Goal: Task Accomplishment & Management: Complete application form

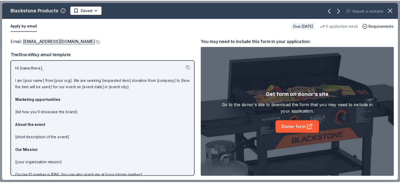
scroll to position [1526, 0]
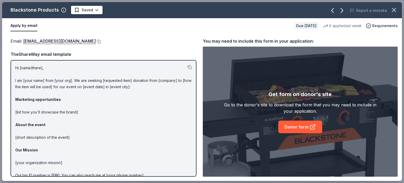
click at [394, 10] on icon "button" at bounding box center [394, 10] width 4 height 4
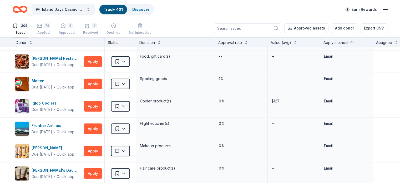
scroll to position [1368, 0]
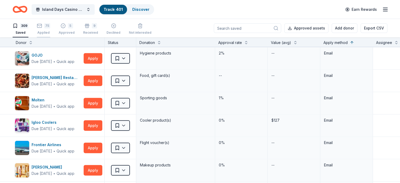
click at [50, 27] on div "75" at bounding box center [43, 25] width 13 height 5
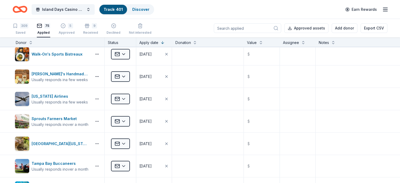
click at [246, 30] on input at bounding box center [247, 27] width 67 height 9
type input "orlando"
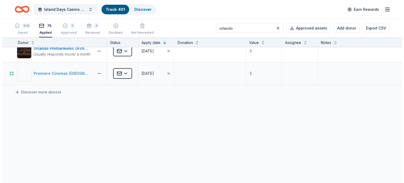
scroll to position [93, 0]
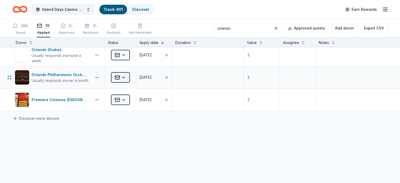
click at [133, 75] on html "Island Days Casino Night Track · 401 Discover Earn Rewards 309 Saved 75 Applied…" at bounding box center [200, 91] width 400 height 183
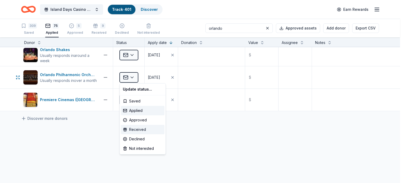
click at [135, 131] on div "Received" at bounding box center [143, 129] width 44 height 9
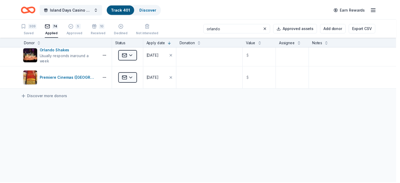
scroll to position [70, 0]
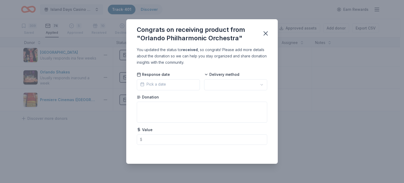
click at [172, 84] on button "Pick a date" at bounding box center [168, 84] width 63 height 11
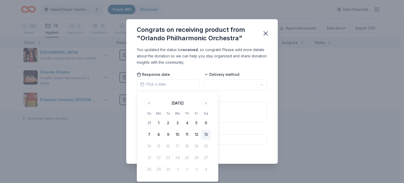
click at [207, 133] on button "13" at bounding box center [205, 134] width 9 height 9
click at [232, 83] on html "Island Days Casino Night Track · 401 Discover Earn Rewards 309 Saved 74 Applied…" at bounding box center [202, 91] width 404 height 183
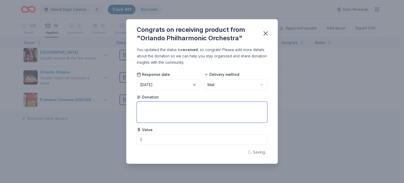
click at [159, 112] on textarea at bounding box center [202, 112] width 130 height 21
type textarea "2 Tickets"
type input "145.00"
click at [266, 34] on icon "button" at bounding box center [265, 33] width 7 height 7
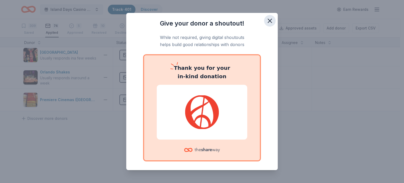
click at [267, 21] on icon "button" at bounding box center [269, 20] width 7 height 7
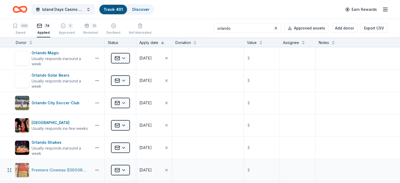
scroll to position [0, 0]
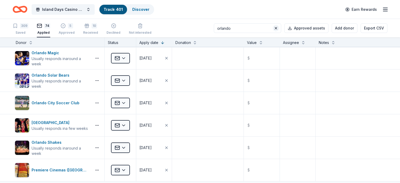
click at [273, 27] on button at bounding box center [276, 28] width 6 height 6
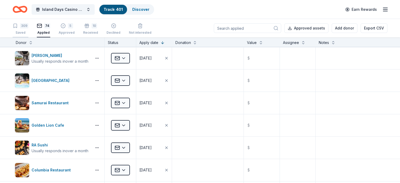
click at [26, 28] on div "309" at bounding box center [21, 25] width 16 height 5
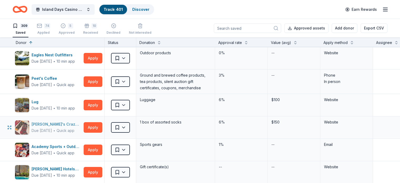
click at [52, 129] on div "Due in 50 days" at bounding box center [42, 130] width 21 height 6
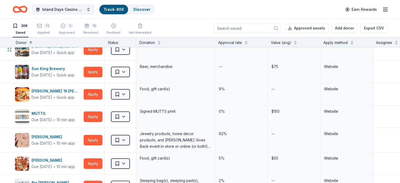
scroll to position [237, 0]
click at [52, 116] on div "Due in 80 days" at bounding box center [42, 119] width 21 height 6
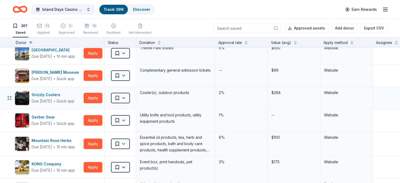
scroll to position [474, 0]
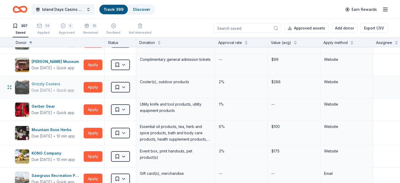
click at [52, 87] on div "Due in 80 days" at bounding box center [42, 90] width 21 height 6
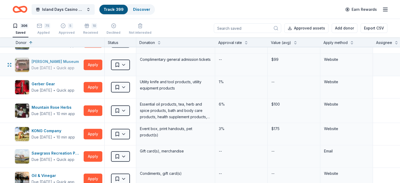
click at [52, 65] on div "Due in 80 days" at bounding box center [42, 68] width 21 height 6
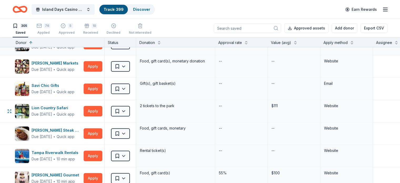
scroll to position [605, 0]
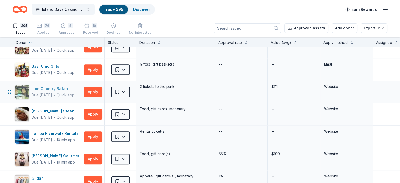
click at [52, 92] on div "Due in 80 days" at bounding box center [42, 95] width 21 height 6
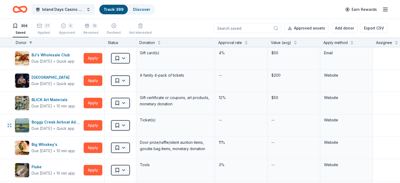
scroll to position [2289, 0]
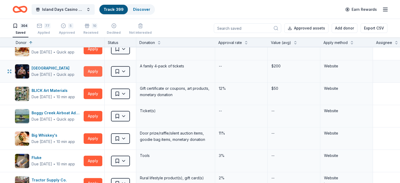
click at [102, 66] on button "Apply" at bounding box center [93, 71] width 19 height 11
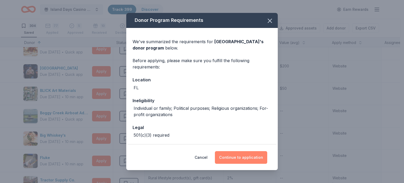
click at [252, 155] on button "Continue to application" at bounding box center [241, 157] width 52 height 13
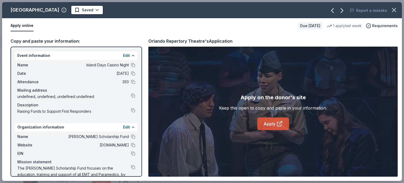
click at [273, 126] on link "Apply" at bounding box center [273, 123] width 32 height 13
click at [108, 11] on html "Island Days Casino Night Track · 399 Discover Earn Rewards 304 Saved 77 Applied…" at bounding box center [202, 91] width 404 height 183
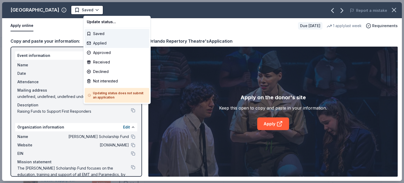
click at [102, 43] on div "Applied" at bounding box center [117, 42] width 65 height 9
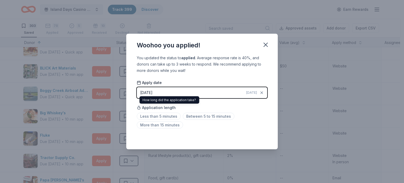
click at [166, 118] on span "Less than 5 minutes" at bounding box center [159, 116] width 44 height 7
click at [166, 115] on span "Less than 5 minutes" at bounding box center [159, 116] width 44 height 7
click at [165, 116] on span "Less than 5 minutes" at bounding box center [159, 116] width 44 height 7
click at [168, 115] on span "Less than 5 minutes" at bounding box center [159, 116] width 44 height 7
click at [235, 133] on div "You updated the status to applied . Average response rate is 40%, and donors ca…" at bounding box center [202, 102] width 152 height 95
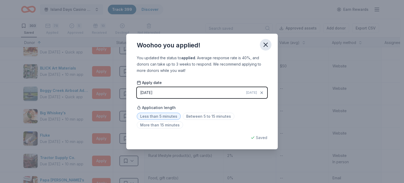
click at [268, 46] on icon "button" at bounding box center [265, 44] width 7 height 7
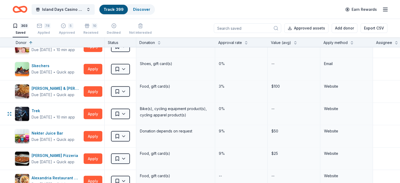
scroll to position [2973, 0]
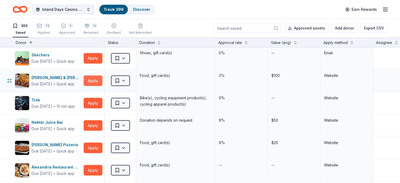
click at [101, 75] on button "Apply" at bounding box center [93, 80] width 19 height 11
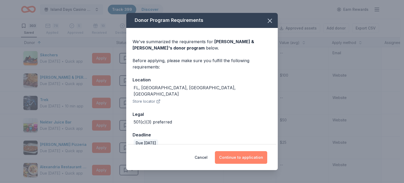
click at [243, 160] on button "Continue to application" at bounding box center [241, 157] width 52 height 13
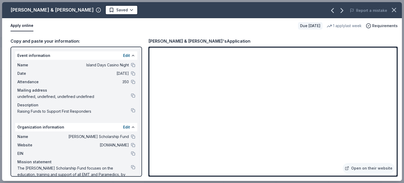
click at [90, 10] on html "Island Days Casino Night Track · 399 Discover Earn Rewards 303 Saved 78 Applied…" at bounding box center [202, 91] width 404 height 183
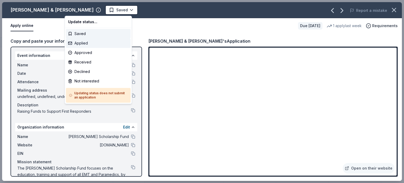
click at [83, 44] on div "Applied" at bounding box center [98, 42] width 65 height 9
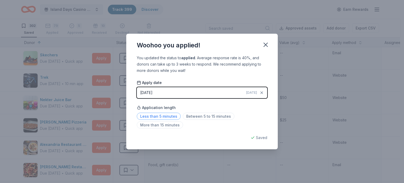
click at [167, 115] on span "Less than 5 minutes" at bounding box center [159, 116] width 44 height 7
click at [265, 43] on icon "button" at bounding box center [266, 45] width 4 height 4
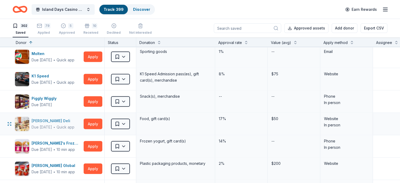
scroll to position [3104, 0]
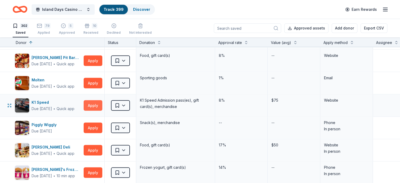
click at [102, 100] on button "Apply" at bounding box center [93, 105] width 19 height 11
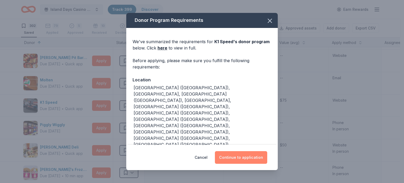
click at [247, 156] on button "Continue to application" at bounding box center [241, 157] width 52 height 13
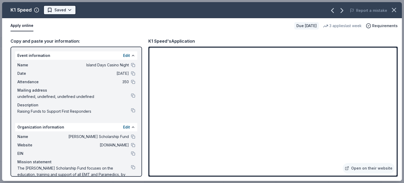
click at [69, 11] on html "Island Days Casino Night Track · 399 Discover Earn Rewards 302 Saved 79 Applied…" at bounding box center [202, 91] width 404 height 183
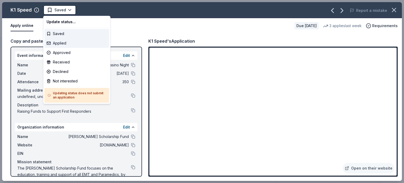
click at [63, 43] on div "Applied" at bounding box center [76, 42] width 65 height 9
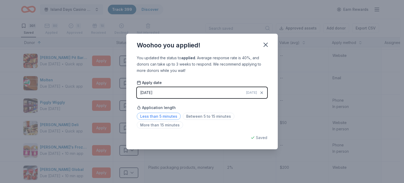
click at [170, 118] on span "Less than 5 minutes" at bounding box center [159, 116] width 44 height 7
click at [266, 47] on icon "button" at bounding box center [265, 44] width 7 height 7
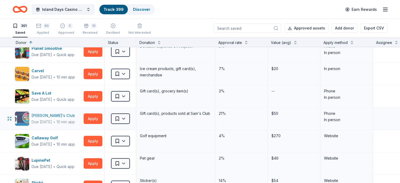
scroll to position [3341, 0]
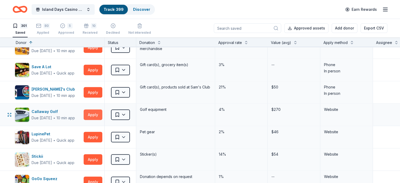
click at [102, 109] on button "Apply" at bounding box center [93, 114] width 19 height 11
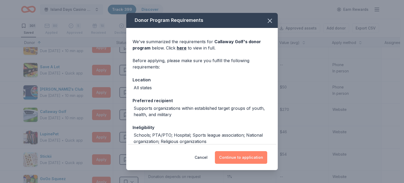
click at [244, 155] on button "Continue to application" at bounding box center [241, 157] width 52 height 13
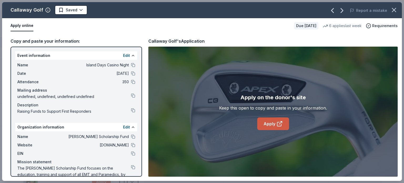
click at [267, 126] on link "Apply" at bounding box center [273, 123] width 32 height 13
click at [77, 9] on html "Island Days Casino Night Track · 399 Discover Earn Rewards 301 Saved 80 Applied…" at bounding box center [202, 91] width 404 height 183
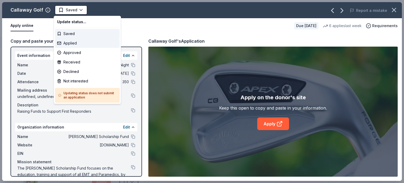
click at [68, 43] on div "Applied" at bounding box center [87, 42] width 65 height 9
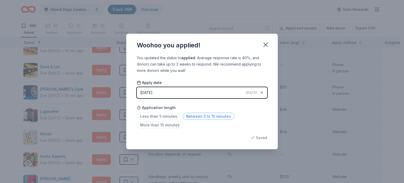
click at [212, 116] on span "Between 5 to 15 minutes" at bounding box center [209, 116] width 52 height 7
click at [265, 45] on icon "button" at bounding box center [265, 44] width 7 height 7
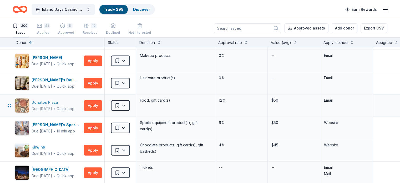
scroll to position [3578, 0]
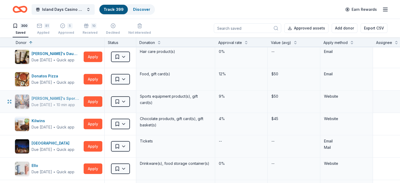
click at [75, 95] on div "Dick's Sporting Goods" at bounding box center [57, 98] width 50 height 6
click at [133, 92] on html "Island Days Casino Night Track · 399 Discover Earn Rewards 300 Saved 81 Applied…" at bounding box center [200, 91] width 400 height 183
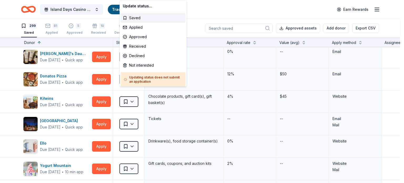
click at [272, 113] on html "Island Days Casino Night Track · 398 Discover Earn Rewards 299 Saved 81 Applied…" at bounding box center [202, 91] width 404 height 183
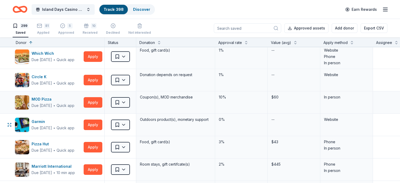
scroll to position [3762, 0]
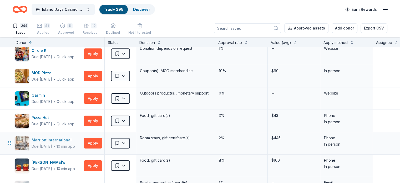
click at [65, 137] on div "Marriott International" at bounding box center [53, 140] width 43 height 6
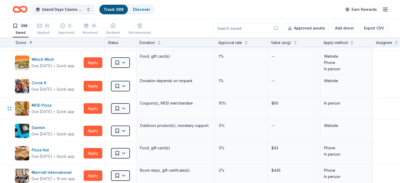
scroll to position [3657, 0]
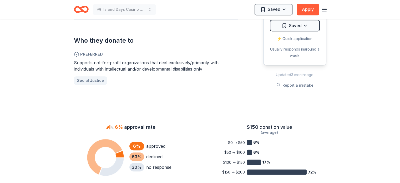
scroll to position [289, 0]
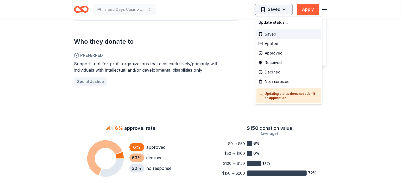
click at [278, 83] on div "Not interested" at bounding box center [288, 81] width 65 height 9
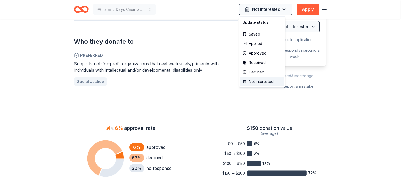
click at [268, 81] on div "Not interested" at bounding box center [262, 81] width 44 height 9
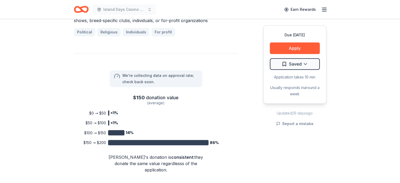
scroll to position [421, 0]
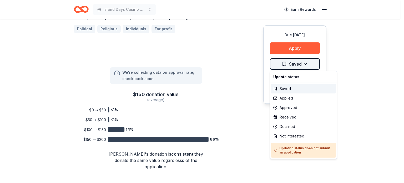
click at [295, 135] on div "Not interested" at bounding box center [303, 135] width 65 height 9
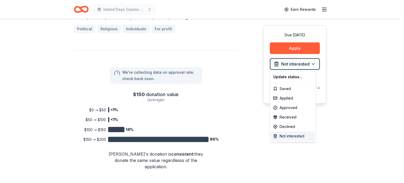
click at [295, 135] on div "Not interested" at bounding box center [293, 135] width 44 height 9
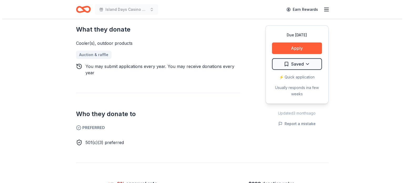
scroll to position [210, 0]
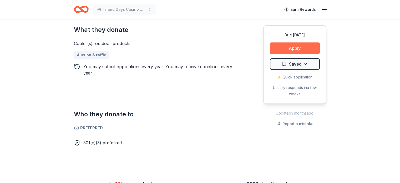
click at [299, 44] on button "Apply" at bounding box center [295, 48] width 50 height 12
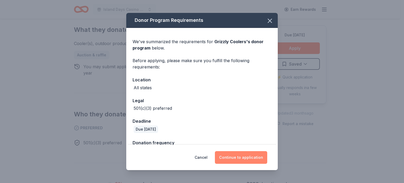
click at [247, 155] on button "Continue to application" at bounding box center [241, 157] width 52 height 13
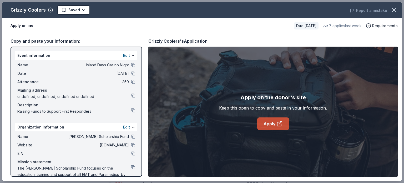
click at [268, 121] on link "Apply" at bounding box center [273, 123] width 32 height 13
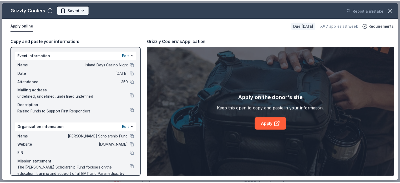
scroll to position [0, 0]
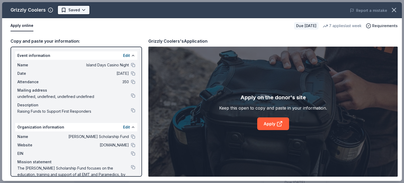
click at [83, 11] on html "Island Days Casino Night Earn Rewards Due in 80 days Share Grizzly Coolers 4.5 …" at bounding box center [202, 91] width 404 height 183
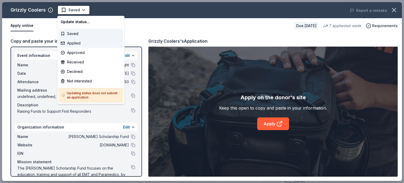
click at [77, 42] on div "Applied" at bounding box center [91, 42] width 65 height 9
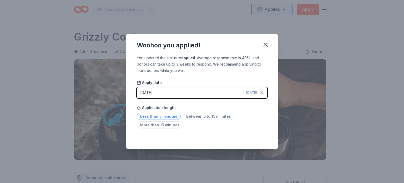
click at [163, 116] on span "Less than 5 minutes" at bounding box center [159, 116] width 44 height 7
click at [263, 46] on icon "button" at bounding box center [265, 44] width 7 height 7
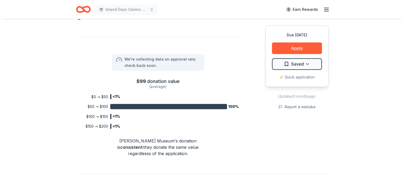
scroll to position [395, 0]
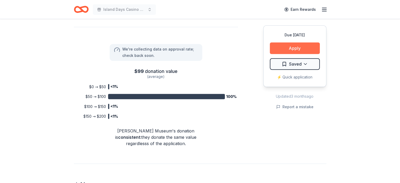
click at [296, 47] on button "Apply" at bounding box center [295, 48] width 50 height 12
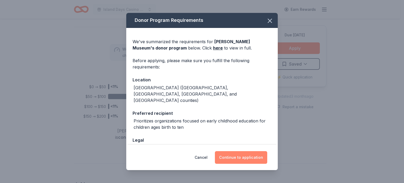
click at [240, 158] on button "Continue to application" at bounding box center [241, 157] width 52 height 13
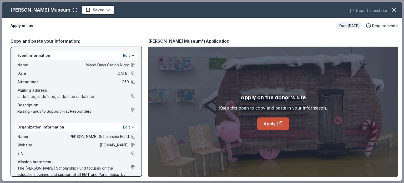
click at [270, 122] on link "Apply" at bounding box center [273, 123] width 32 height 13
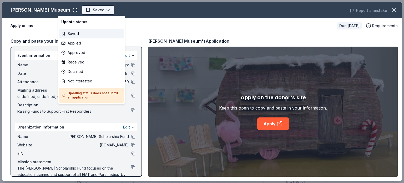
click at [84, 9] on html "Island Days Casino Night Saved Apply Due [DATE] Share [PERSON_NAME] Museum New …" at bounding box center [202, 91] width 404 height 183
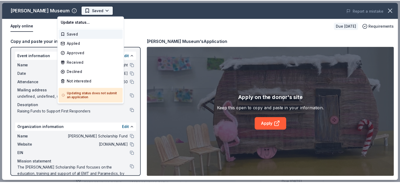
scroll to position [0, 0]
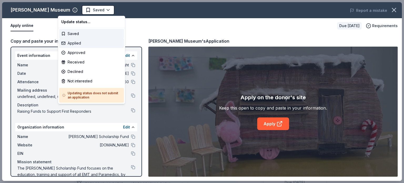
click at [72, 43] on div "Applied" at bounding box center [91, 42] width 65 height 9
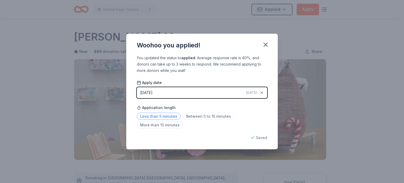
click at [171, 118] on span "Less than 5 minutes" at bounding box center [159, 116] width 44 height 7
click at [268, 46] on icon "button" at bounding box center [265, 44] width 7 height 7
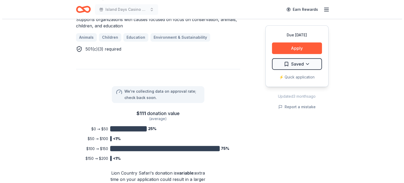
scroll to position [342, 0]
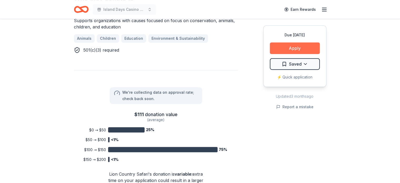
click at [295, 47] on button "Apply" at bounding box center [295, 48] width 50 height 12
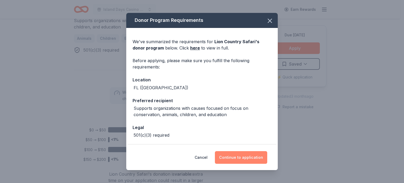
click at [245, 158] on button "Continue to application" at bounding box center [241, 157] width 52 height 13
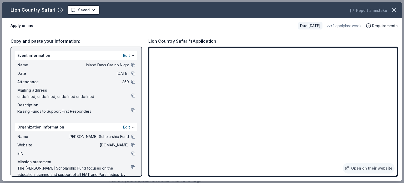
drag, startPoint x: 250, startPoint y: 175, endPoint x: 150, endPoint y: 143, distance: 104.9
click at [149, 142] on div "Open on their website" at bounding box center [272, 112] width 249 height 130
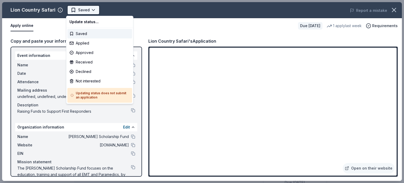
click at [92, 10] on html "Island Days Casino Night Earn Rewards Due in 80 days Share Lion Country Safari …" at bounding box center [202, 91] width 404 height 183
click at [86, 42] on div "Applied" at bounding box center [99, 42] width 65 height 9
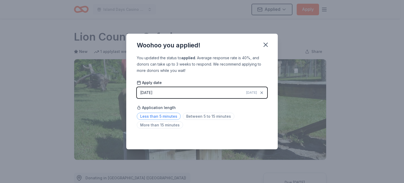
click at [167, 117] on span "Less than 5 minutes" at bounding box center [159, 116] width 44 height 7
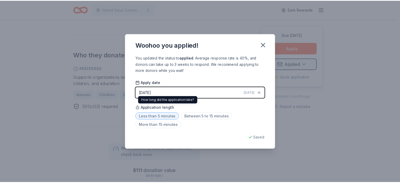
scroll to position [287, 0]
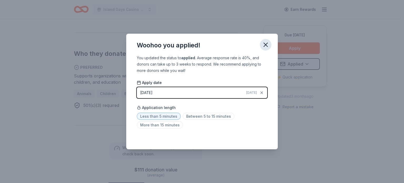
click at [266, 44] on icon "button" at bounding box center [266, 45] width 4 height 4
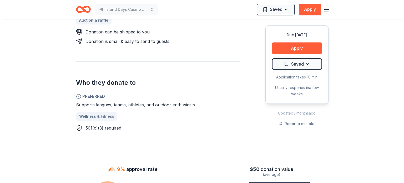
scroll to position [237, 0]
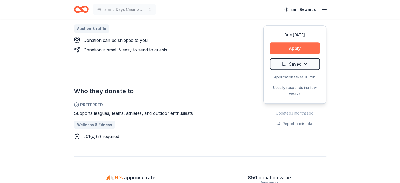
click at [290, 46] on button "Apply" at bounding box center [295, 48] width 50 height 12
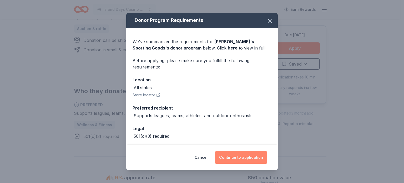
click at [241, 158] on button "Continue to application" at bounding box center [241, 157] width 52 height 13
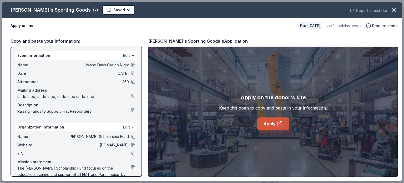
click at [265, 123] on link "Apply" at bounding box center [273, 123] width 32 height 13
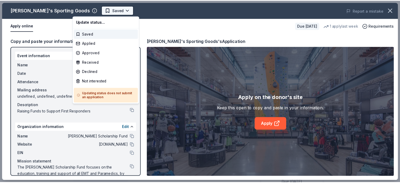
scroll to position [0, 0]
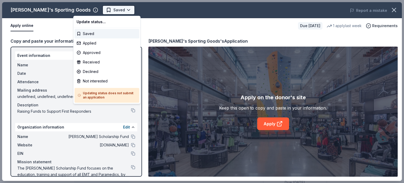
click at [101, 10] on body "Island Days Casino Night Saved Apply Due in 110 days Share Dick's Sporting Good…" at bounding box center [200, 91] width 400 height 183
click at [85, 81] on div "Not interested" at bounding box center [106, 80] width 65 height 9
